Goal: Information Seeking & Learning: Learn about a topic

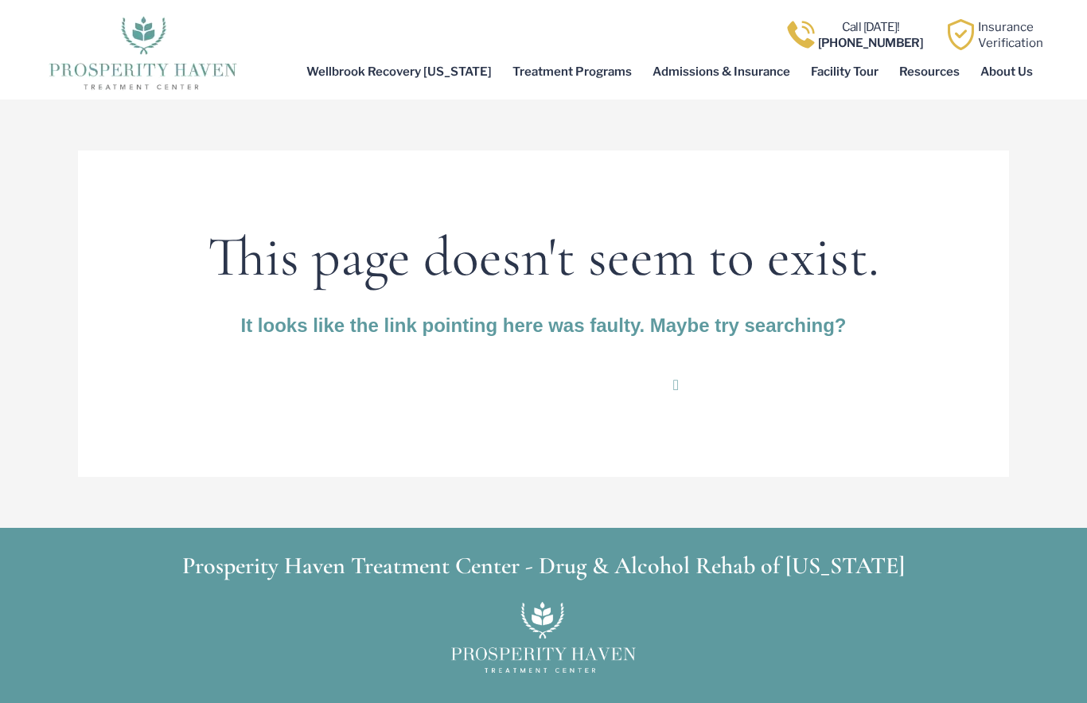
click at [618, 72] on link "Treatment Programs" at bounding box center [572, 71] width 140 height 37
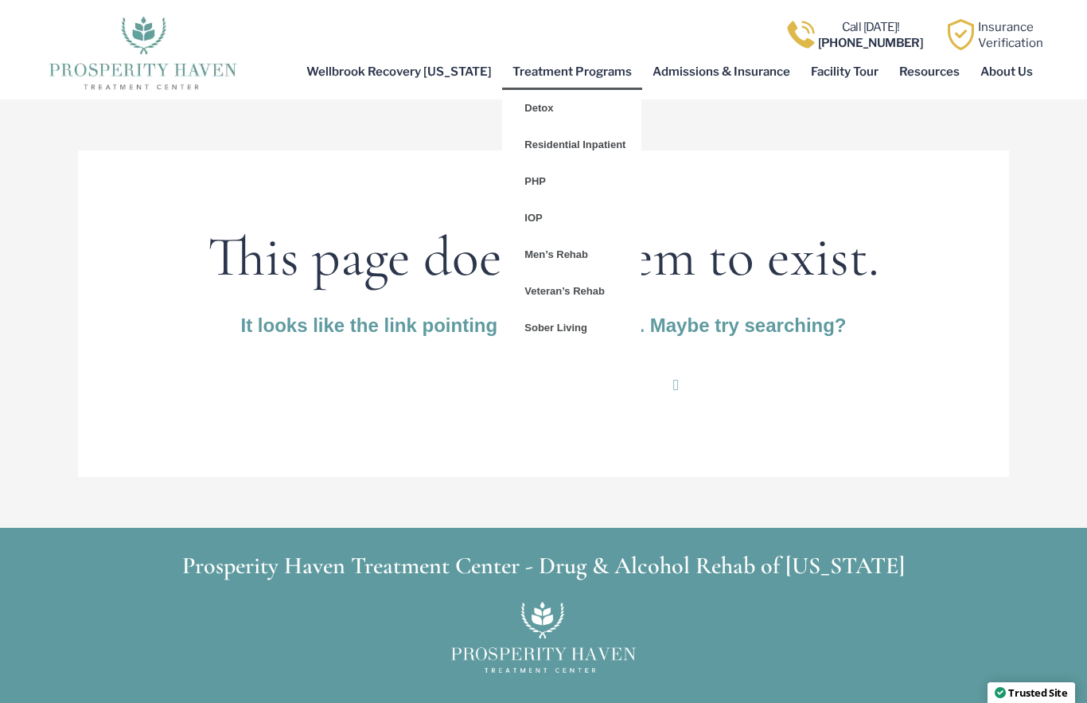
click at [934, 65] on link "Resources" at bounding box center [929, 71] width 81 height 37
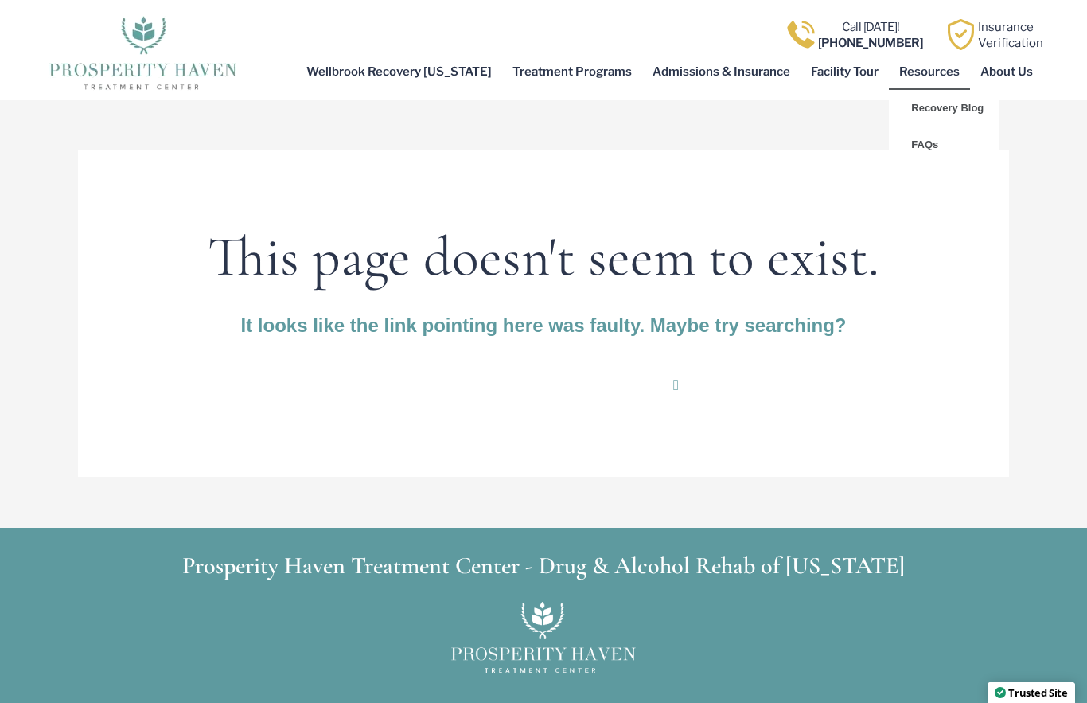
click at [968, 104] on link "Recovery Blog" at bounding box center [944, 108] width 111 height 37
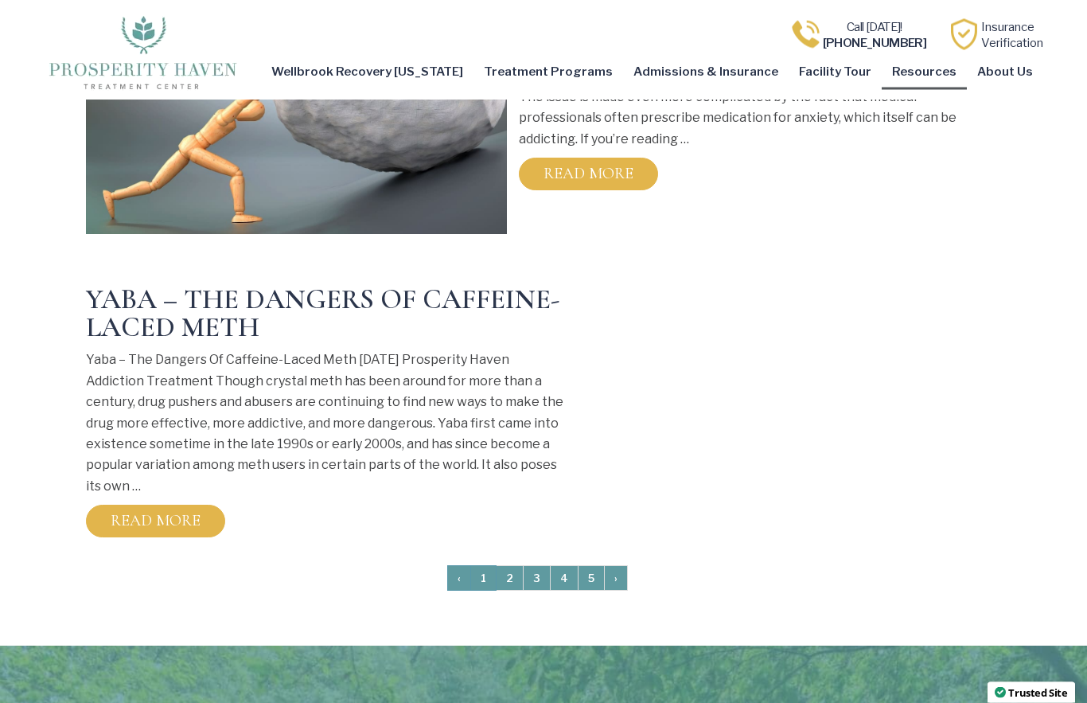
scroll to position [2168, 0]
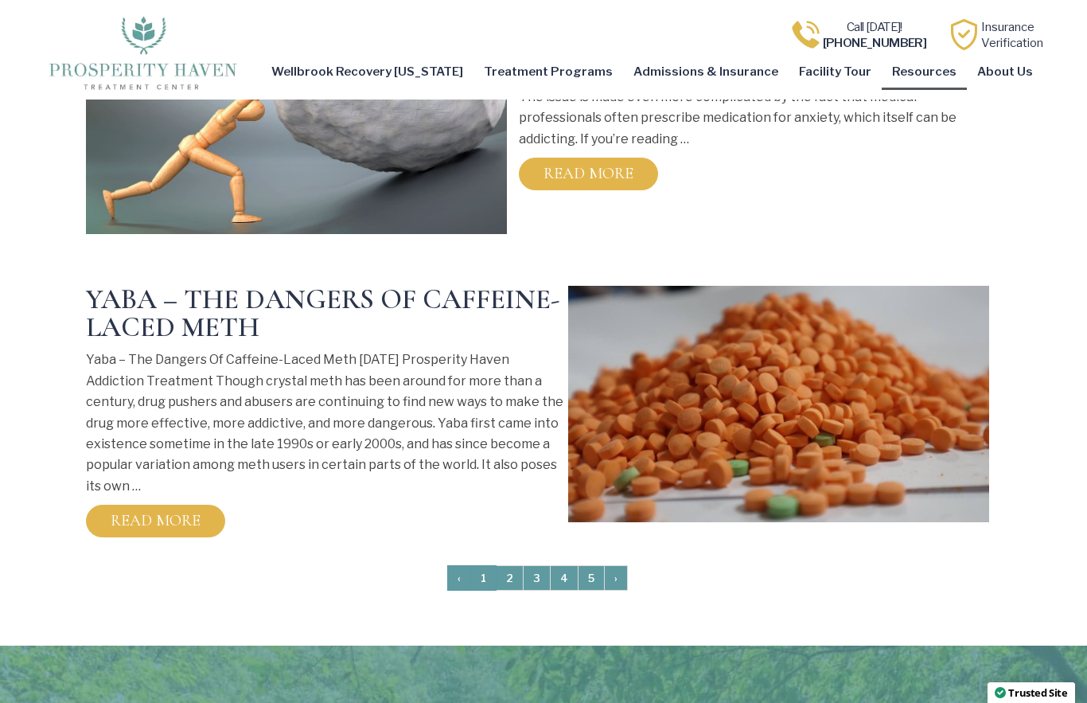
click at [506, 565] on link "2" at bounding box center [510, 578] width 28 height 26
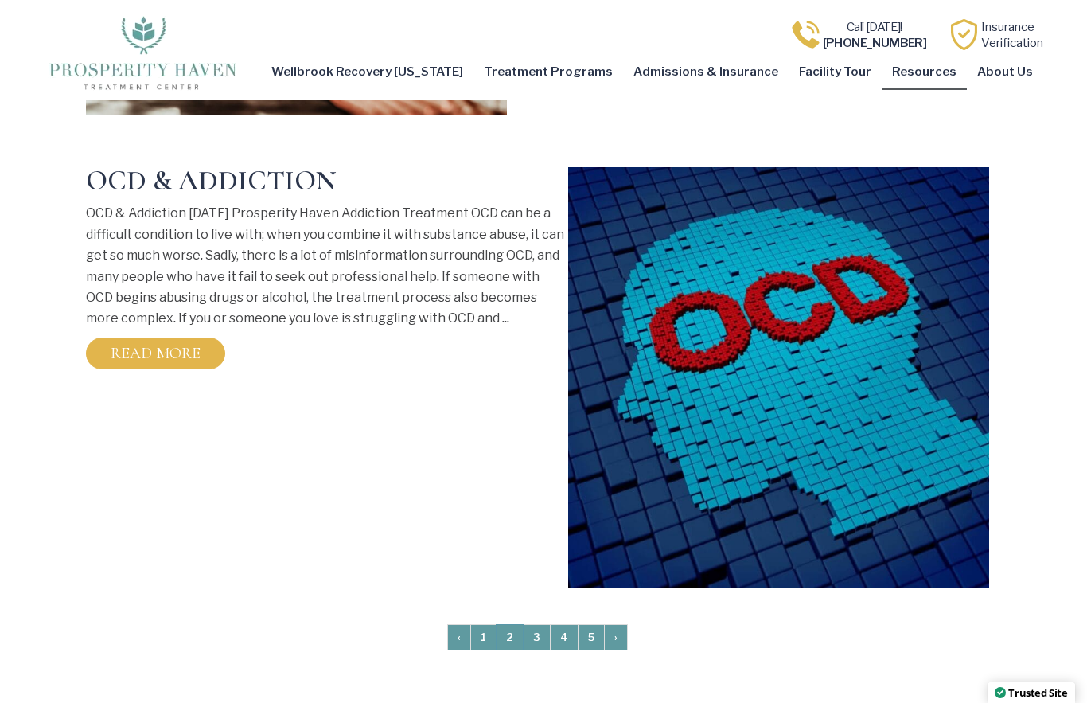
scroll to position [2328, 0]
click at [541, 624] on link "3" at bounding box center [537, 637] width 28 height 26
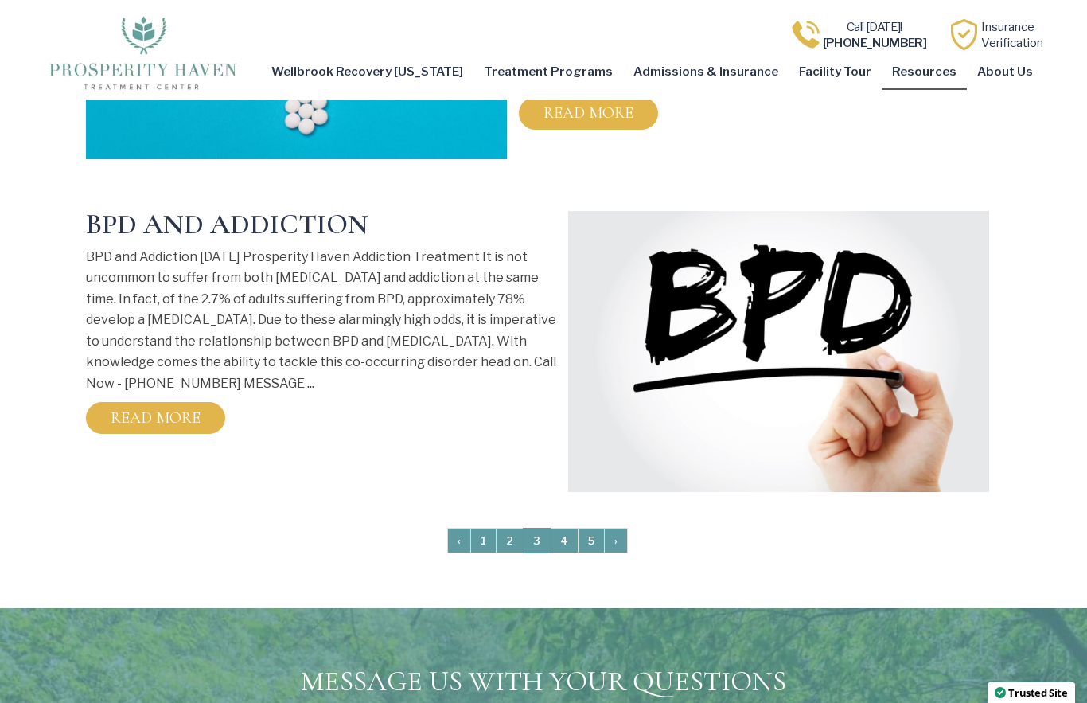
scroll to position [2250, 0]
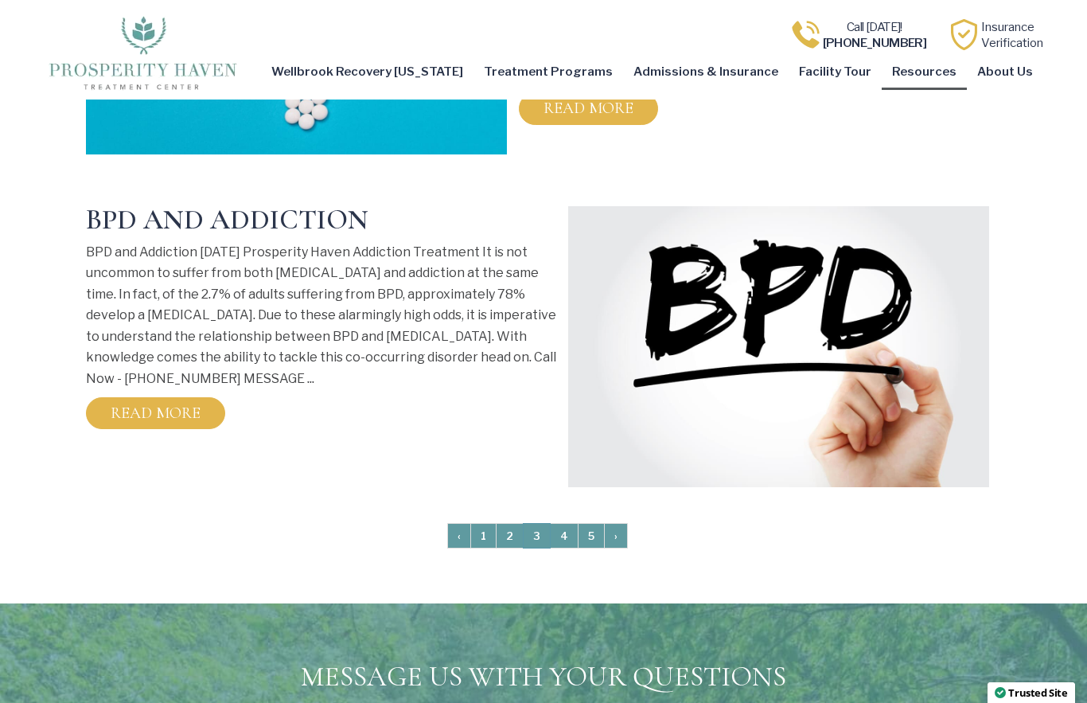
click at [569, 523] on link "4" at bounding box center [564, 536] width 29 height 26
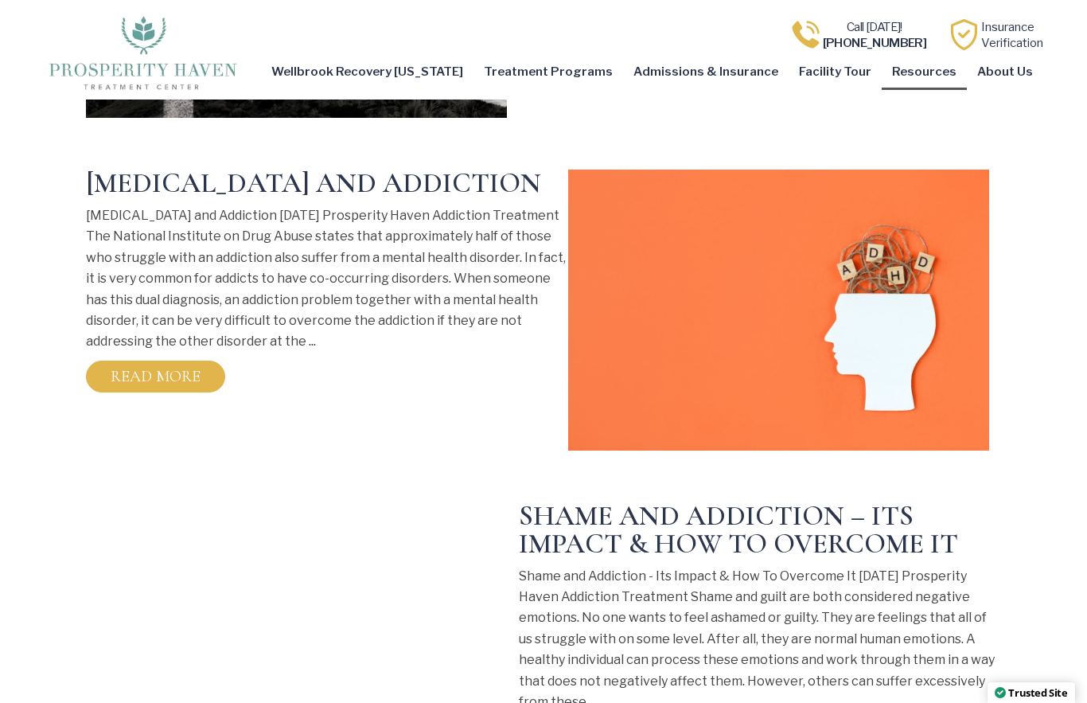
scroll to position [1570, 0]
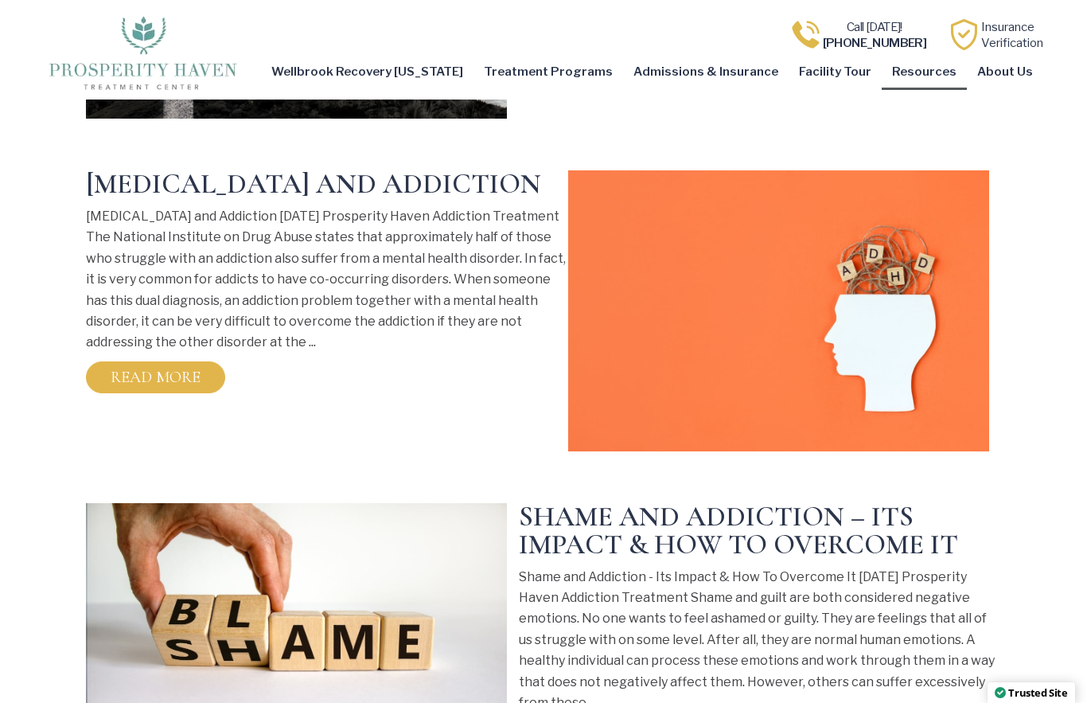
click at [158, 361] on link "Read More" at bounding box center [155, 377] width 139 height 33
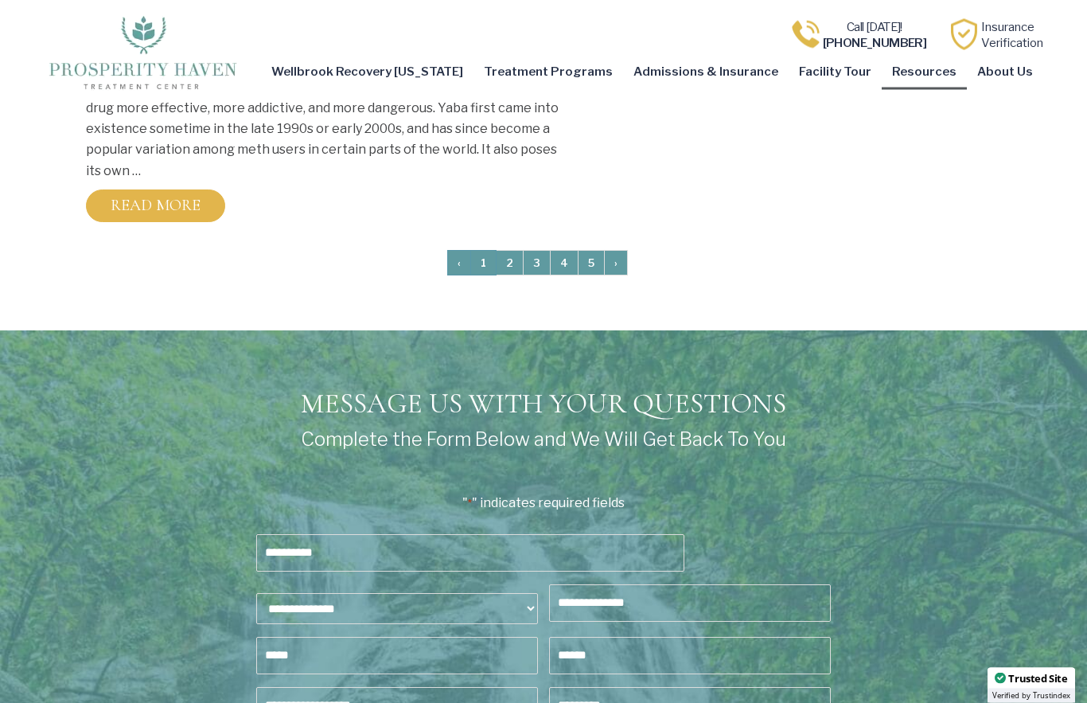
scroll to position [2483, 0]
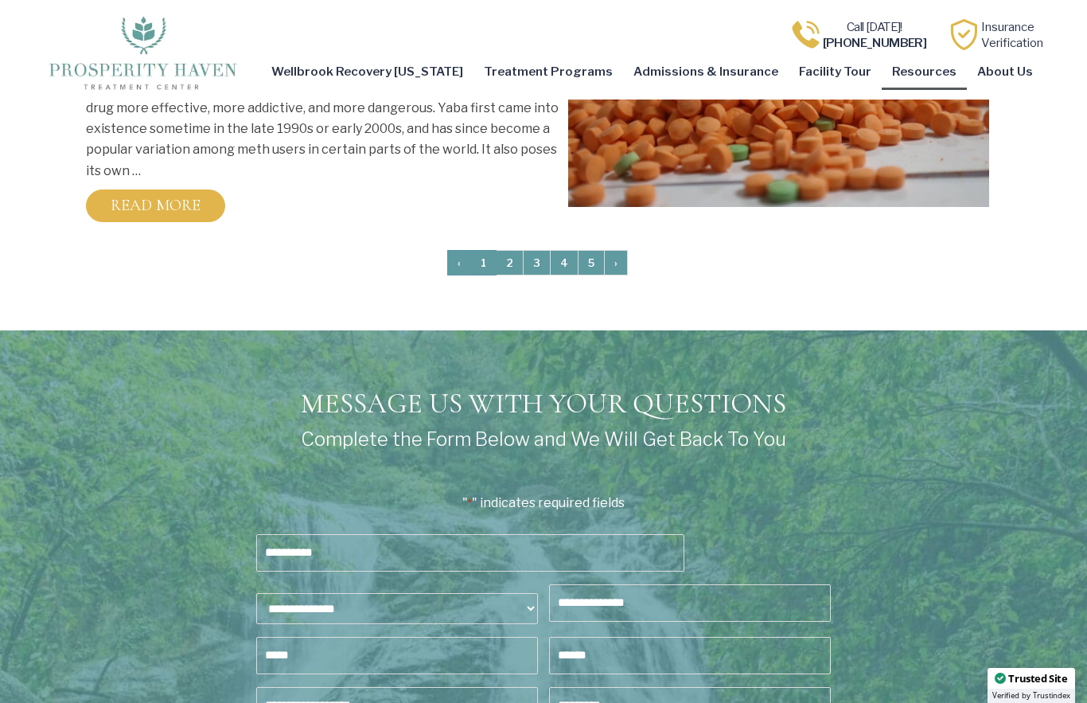
click at [569, 250] on link "4" at bounding box center [564, 263] width 29 height 26
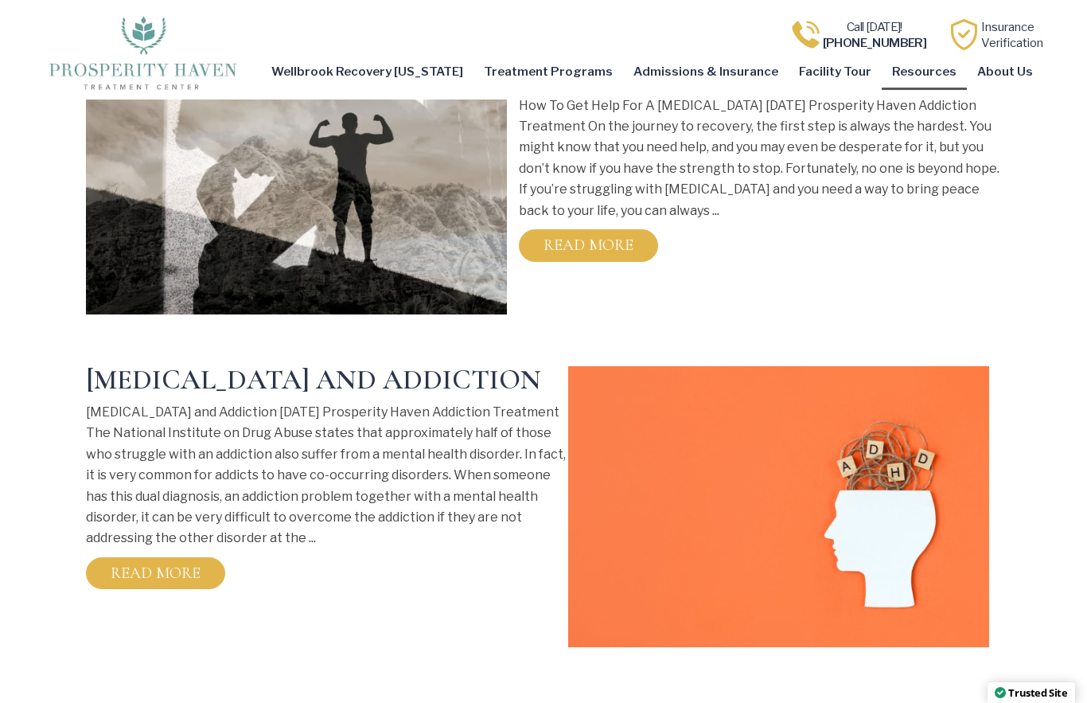
scroll to position [1442, 0]
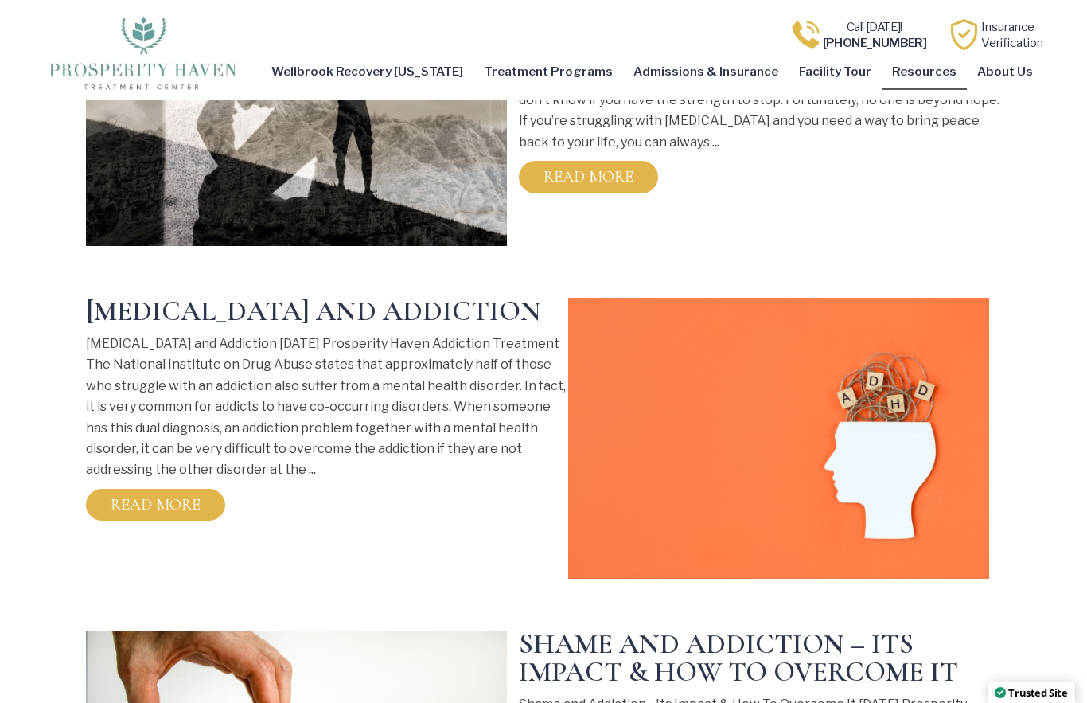
click at [338, 294] on link "[MEDICAL_DATA] and Addiction" at bounding box center [313, 310] width 455 height 33
